Goal: Go to known website: Go to known website

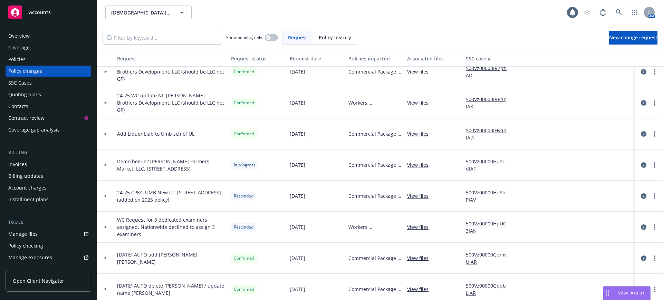
click at [17, 35] on div "Overview" at bounding box center [18, 35] width 21 height 11
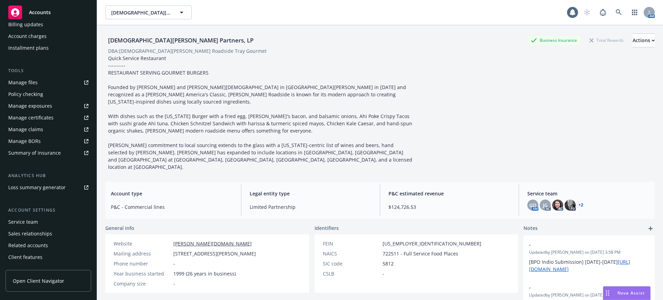
scroll to position [162, 0]
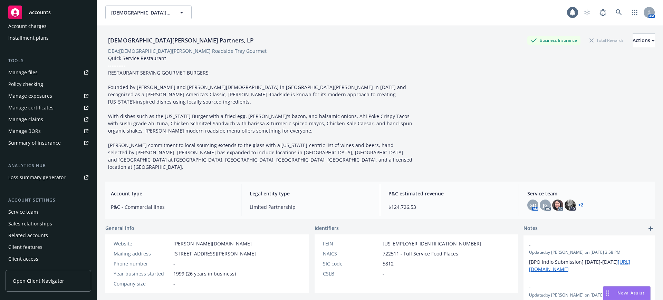
click at [56, 279] on span "Open Client Navigator" at bounding box center [38, 280] width 51 height 7
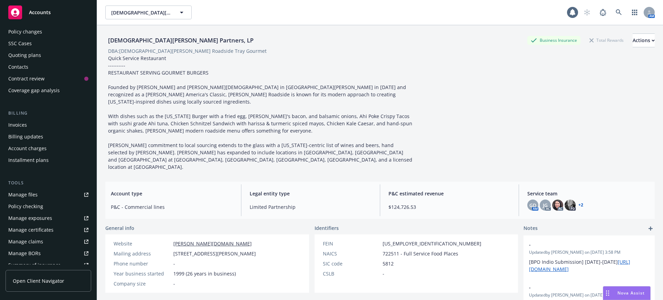
scroll to position [0, 0]
